Goal: Information Seeking & Learning: Check status

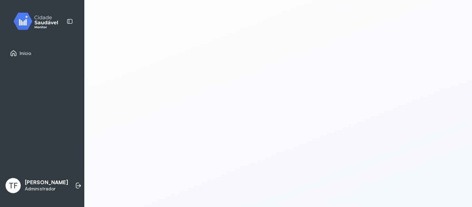
click at [43, 25] on img at bounding box center [38, 21] width 62 height 20
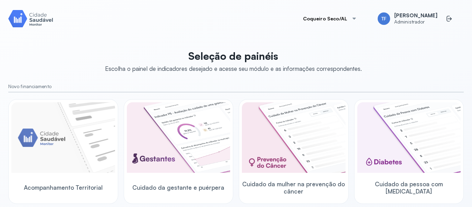
click at [331, 16] on button "Coqueiro Seco/AL" at bounding box center [330, 19] width 70 height 14
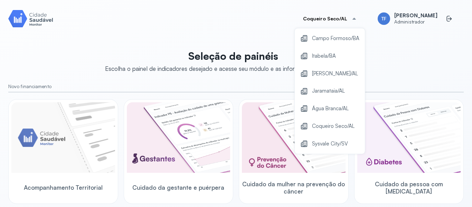
click at [137, 89] on small "Novo financiamento" at bounding box center [235, 87] width 455 height 6
click at [357, 17] on div at bounding box center [354, 19] width 6 height 6
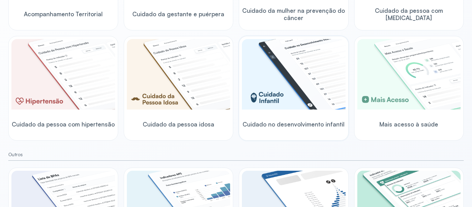
click at [297, 84] on img at bounding box center [294, 74] width 104 height 70
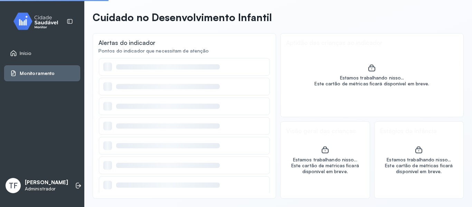
scroll to position [27, 0]
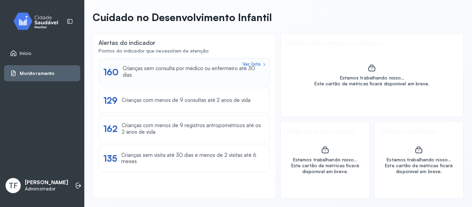
click at [190, 67] on div "Ver lista 160 Crianças sem consulta por médico ou enfermeiro até 30 dias" at bounding box center [184, 71] width 162 height 13
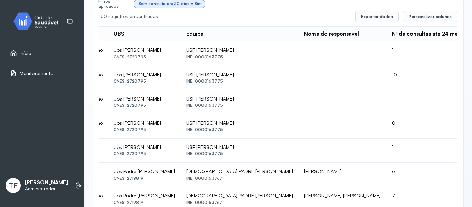
scroll to position [0, 247]
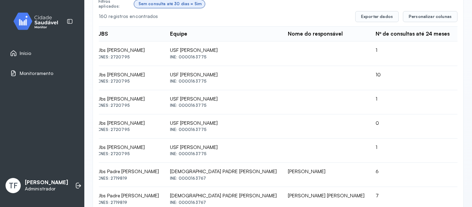
click at [433, 10] on div "Sem consulta até 30 dias = Sim" at bounding box center [296, 3] width 324 height 13
click at [425, 16] on span "Personalizar colunas" at bounding box center [430, 17] width 43 height 6
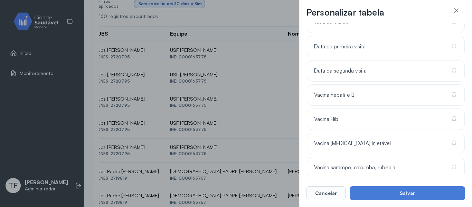
scroll to position [523, 0]
click at [375, 92] on div "Vacina hepatite B" at bounding box center [386, 94] width 158 height 21
click at [363, 122] on div "Vacina Hib" at bounding box center [386, 118] width 158 height 21
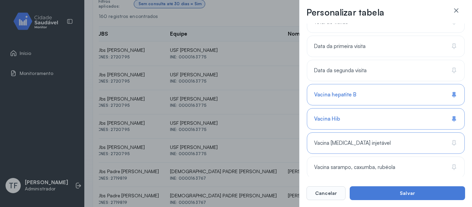
click at [360, 146] on span "Vacina [MEDICAL_DATA] injetável" at bounding box center [352, 143] width 77 height 7
click at [359, 163] on div "Vacina sarampo, caxumba, rubéola" at bounding box center [386, 166] width 158 height 21
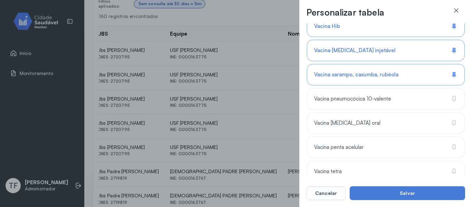
scroll to position [616, 0]
click at [357, 101] on span "Vacina pneumocócica 10-valente" at bounding box center [352, 98] width 77 height 7
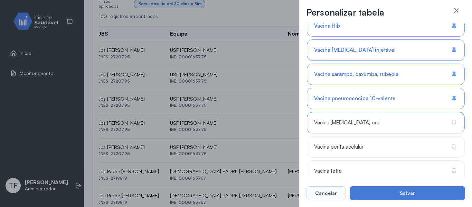
click at [346, 122] on span "Vacina [MEDICAL_DATA] oral" at bounding box center [347, 123] width 66 height 7
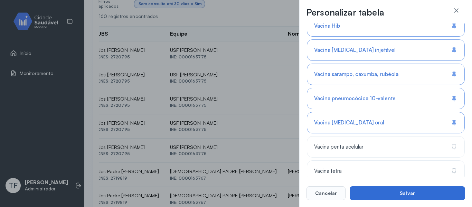
click at [377, 187] on button "Salvar" at bounding box center [407, 193] width 115 height 14
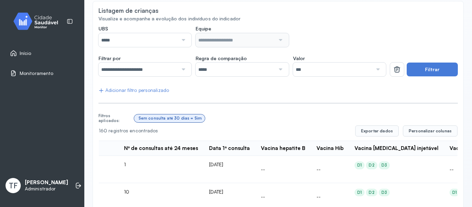
scroll to position [52, 0]
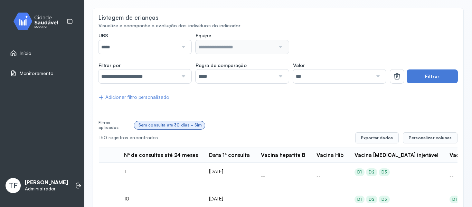
click at [135, 98] on div "Adicionar filtro personalizado" at bounding box center [133, 97] width 70 height 6
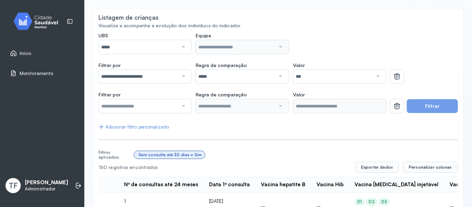
click at [152, 111] on input "text" at bounding box center [137, 106] width 79 height 14
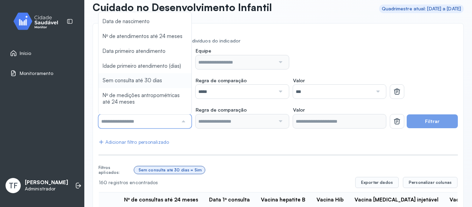
scroll to position [44, 0]
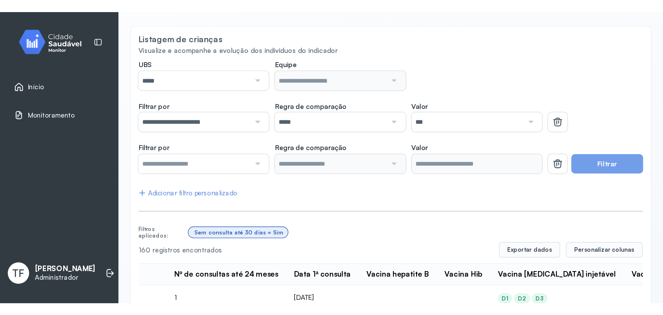
scroll to position [51, 0]
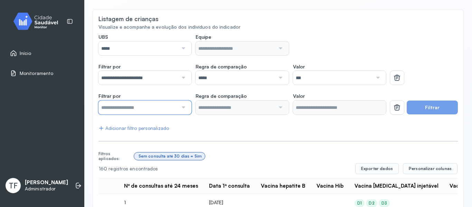
click at [141, 107] on input "text" at bounding box center [137, 108] width 79 height 14
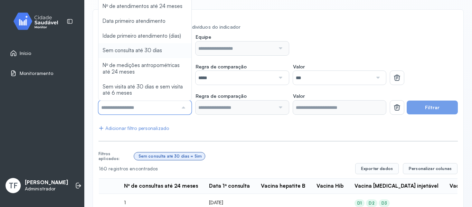
type input "*******"
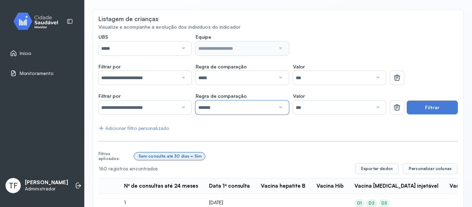
click at [212, 107] on input "*******" at bounding box center [235, 108] width 79 height 14
click at [161, 109] on input "**********" at bounding box center [137, 108] width 79 height 14
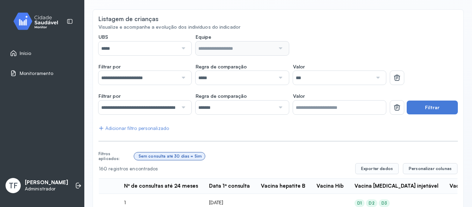
click at [209, 108] on input "*******" at bounding box center [235, 108] width 79 height 14
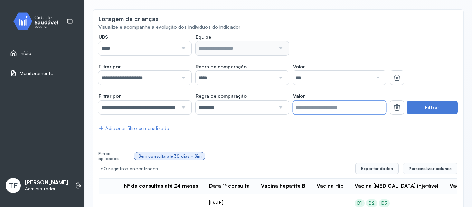
drag, startPoint x: 300, startPoint y: 106, endPoint x: 277, endPoint y: 106, distance: 22.1
click at [277, 106] on div "**********" at bounding box center [241, 103] width 287 height 21
type input "**"
click at [423, 111] on button "Filtrar" at bounding box center [432, 108] width 51 height 14
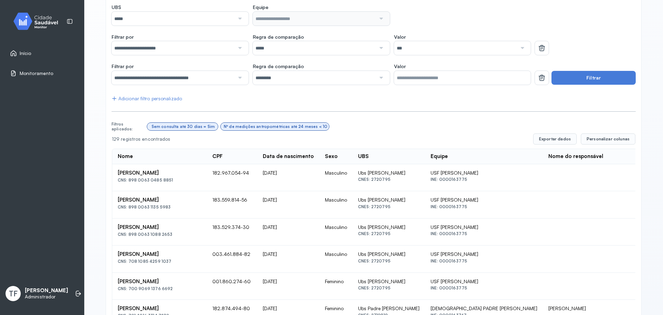
scroll to position [0, 0]
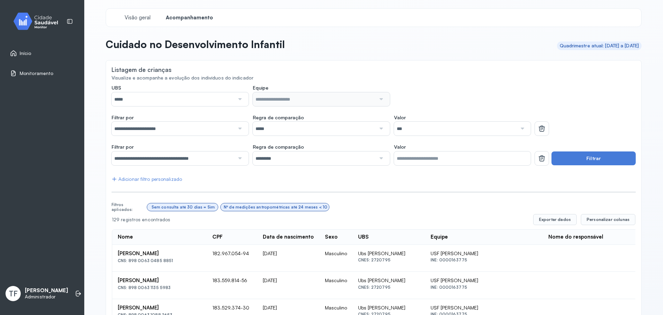
click at [472, 75] on div "Visualize e acompanhe a evolução dos indivíduos do indicador" at bounding box center [374, 78] width 524 height 6
